Goal: Information Seeking & Learning: Learn about a topic

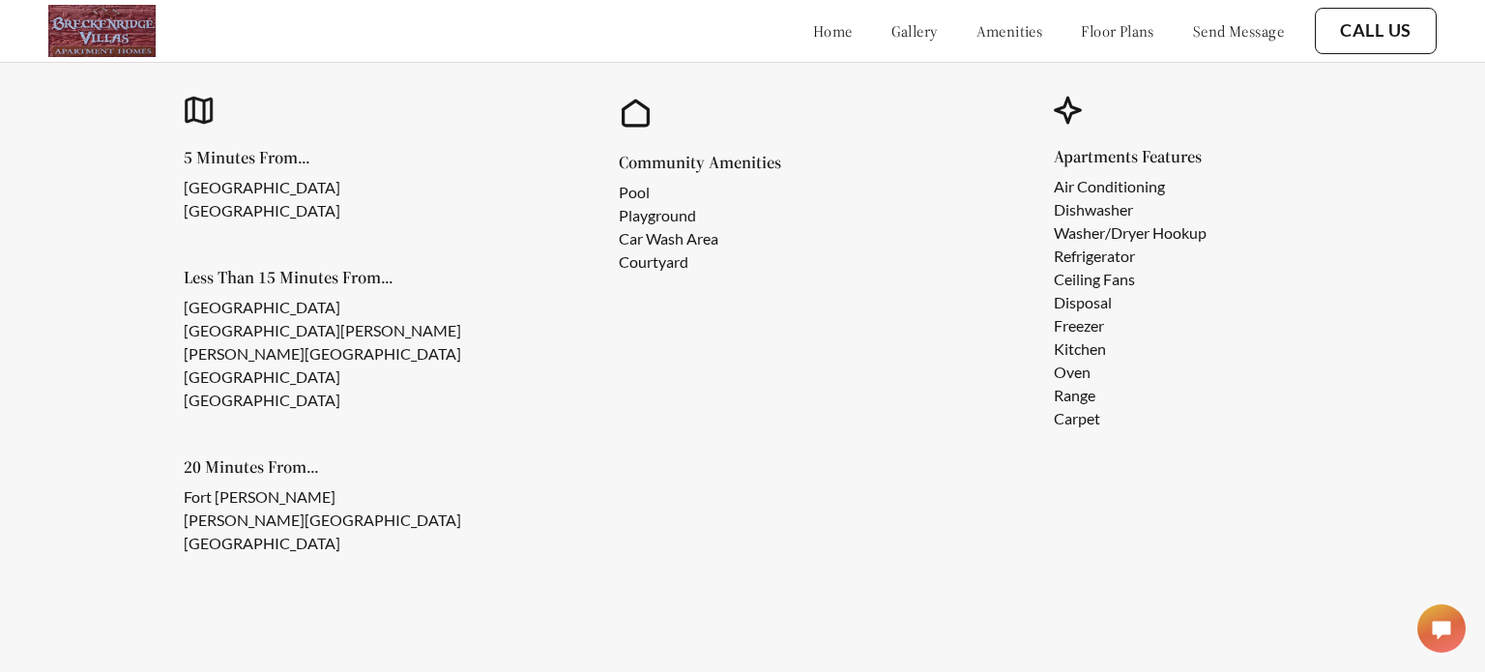
scroll to position [1717, 0]
drag, startPoint x: 721, startPoint y: 159, endPoint x: 835, endPoint y: 170, distance: 114.6
click at [838, 165] on div "Community Amenities Pool Playground Car Wash Area Courtyard" at bounding box center [776, 216] width 315 height 120
copy h5 "Amenities"
click at [591, 379] on div "Community Amenities Pool Playground Car Wash Area Courtyard" at bounding box center [742, 329] width 383 height 579
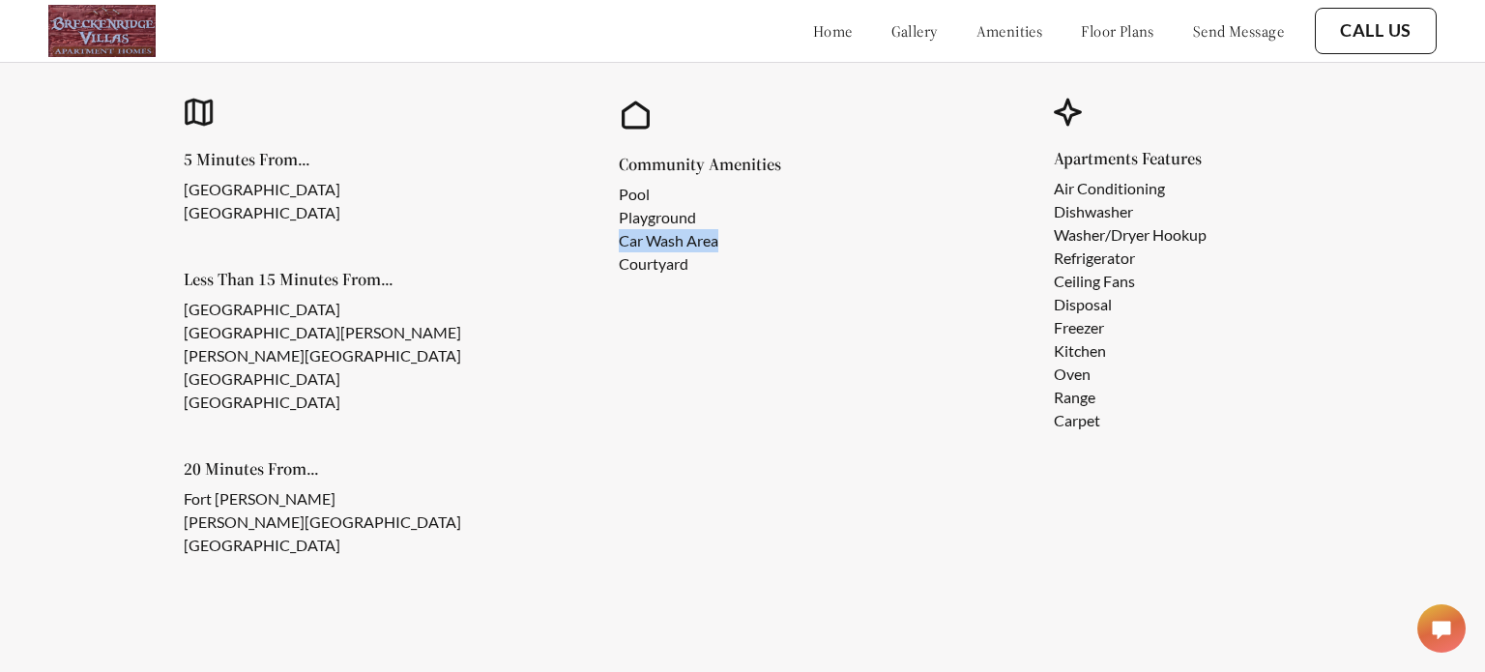
drag, startPoint x: 628, startPoint y: 237, endPoint x: 756, endPoint y: 239, distance: 127.6
click at [750, 239] on li "Car Wash Area" at bounding box center [684, 240] width 131 height 23
copy li "Car Wash Area"
click at [966, 359] on div "5 Minutes From... [GEOGRAPHIC_DATA] [GEOGRAPHIC_DATA] Less Than 15 Minutes From…" at bounding box center [742, 329] width 1253 height 579
click at [738, 216] on li "Playground" at bounding box center [684, 217] width 131 height 23
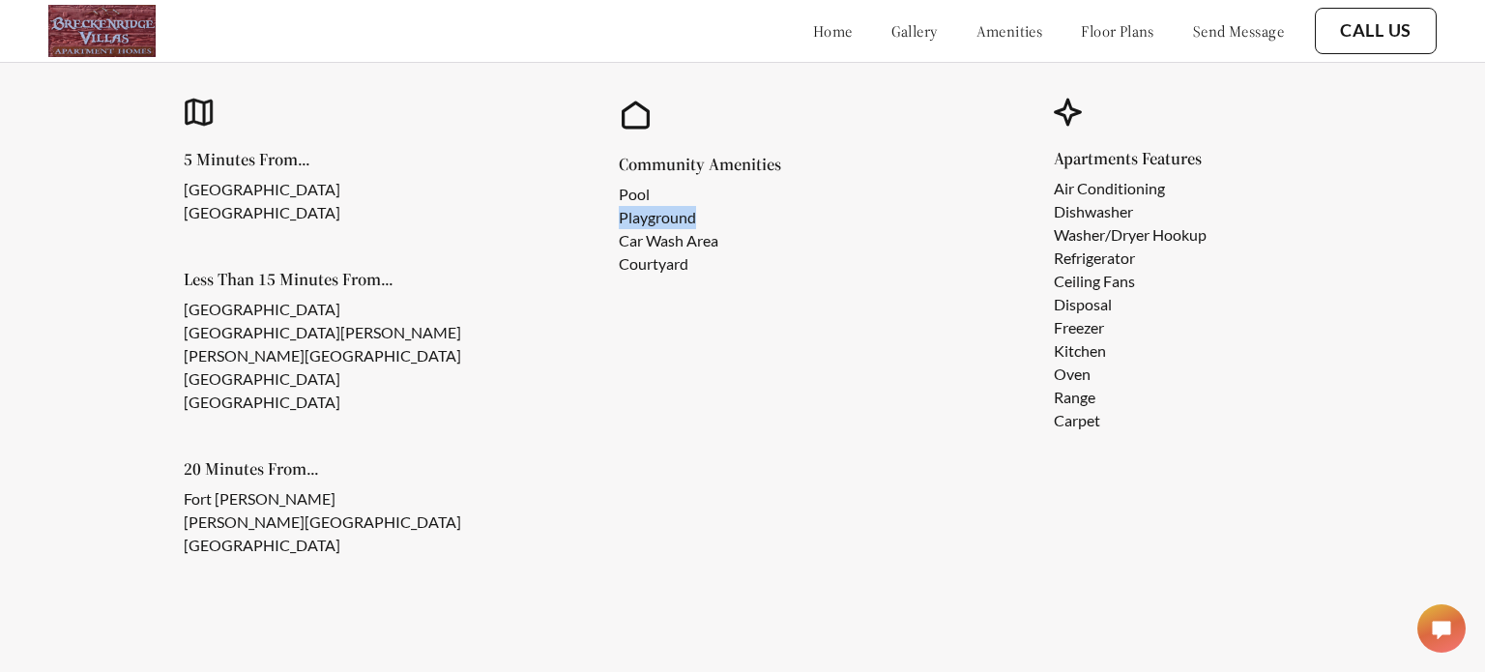
copy li "Playground"
click at [770, 233] on ul "Pool Playground Car Wash Area Courtyard" at bounding box center [700, 229] width 162 height 93
click at [746, 328] on div "Community Amenities Pool Playground Car Wash Area Courtyard" at bounding box center [742, 329] width 383 height 579
